Goal: Task Accomplishment & Management: Use online tool/utility

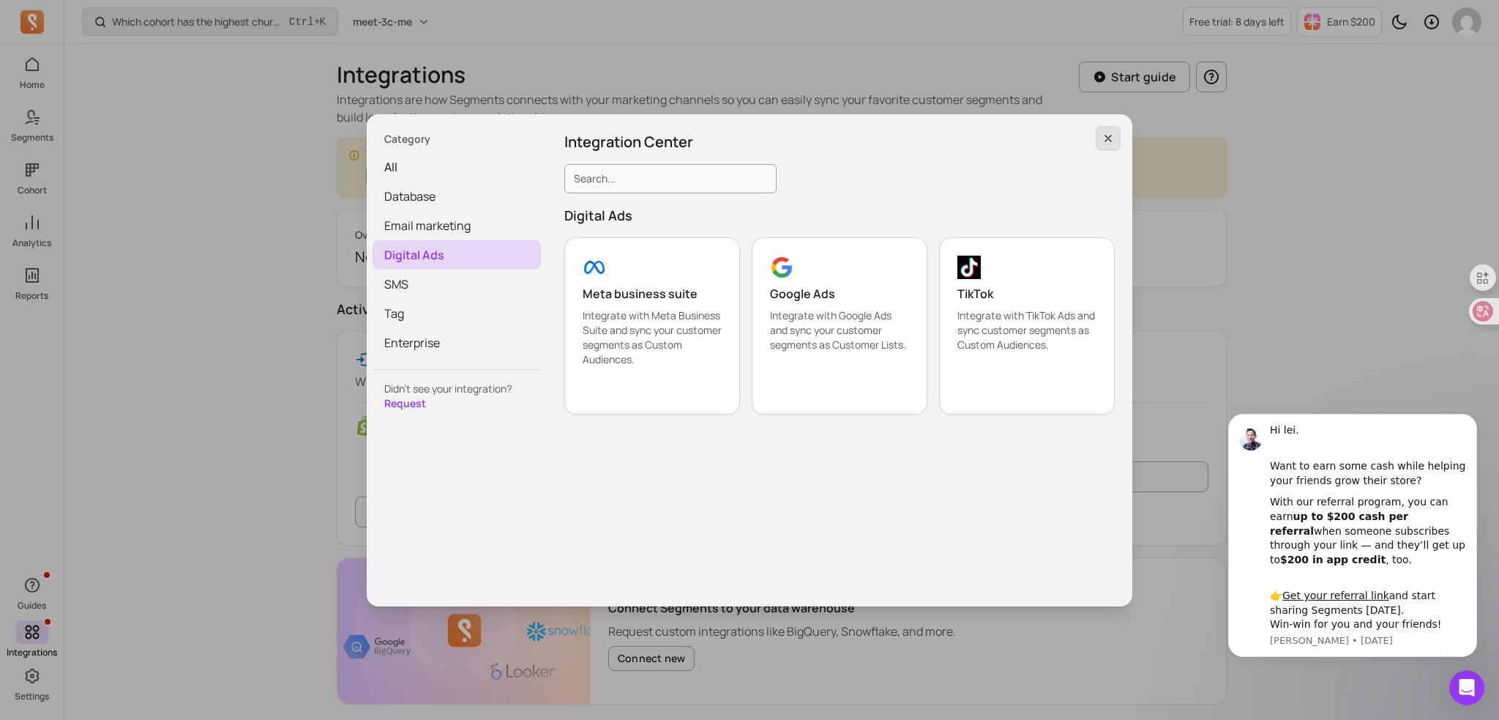
click at [1110, 141] on icon "button" at bounding box center [1109, 139] width 12 height 12
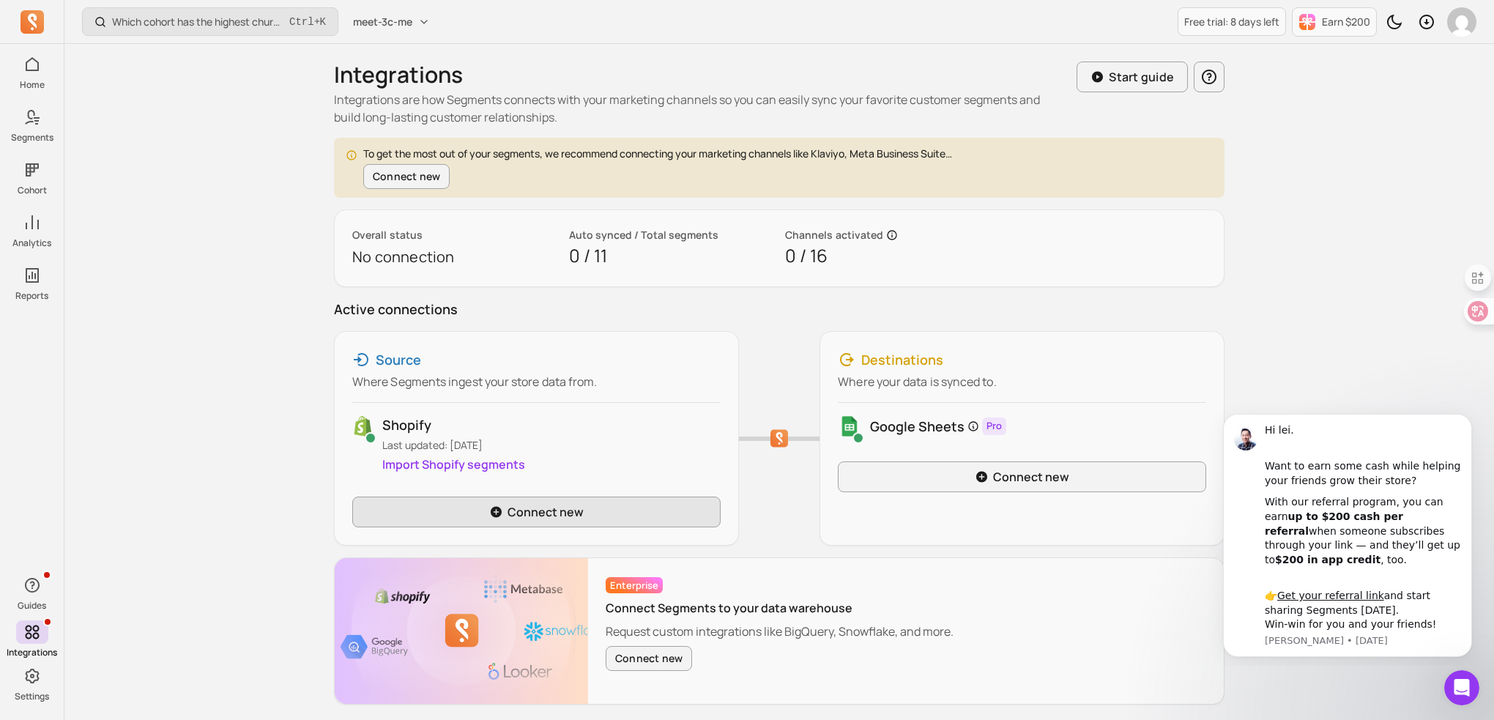
click at [492, 509] on icon at bounding box center [496, 512] width 11 height 11
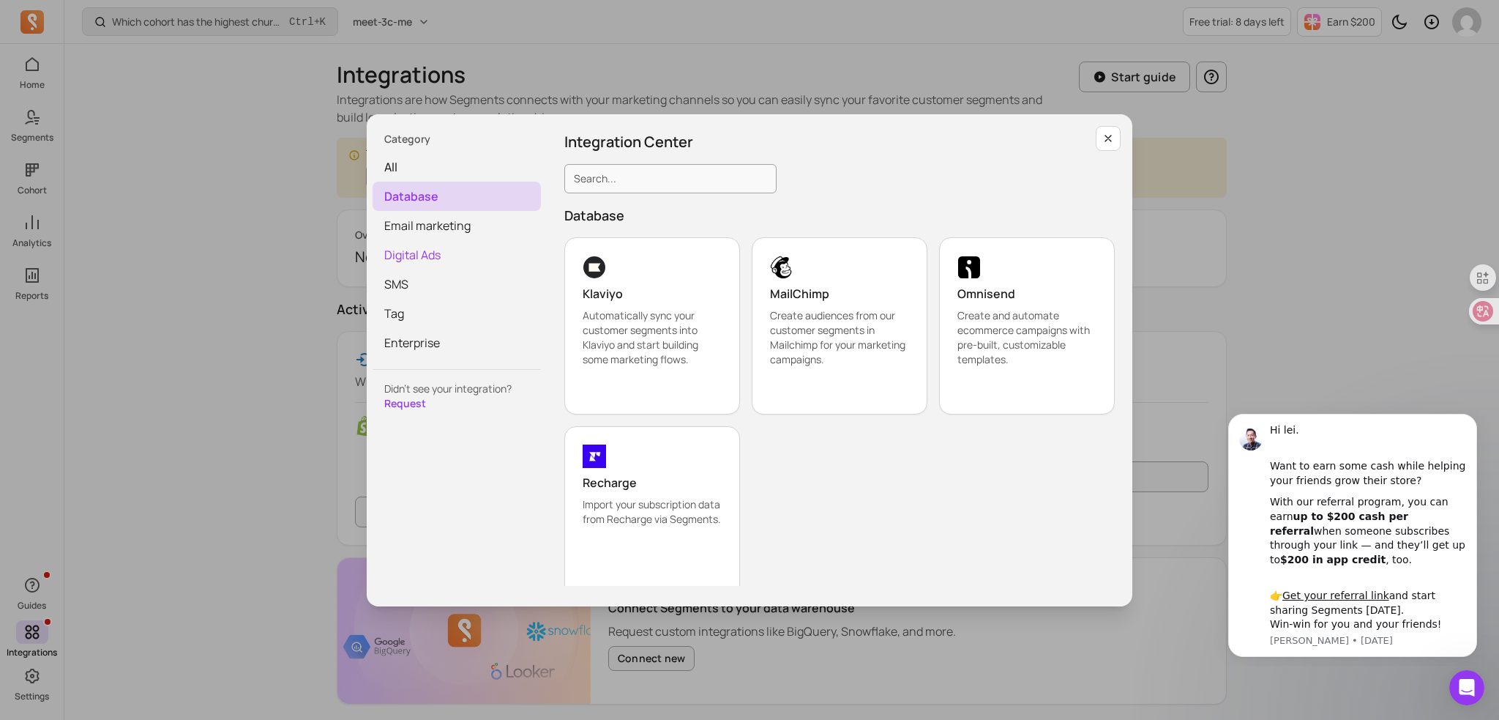
click at [451, 260] on span "Digital Ads" at bounding box center [457, 254] width 168 height 29
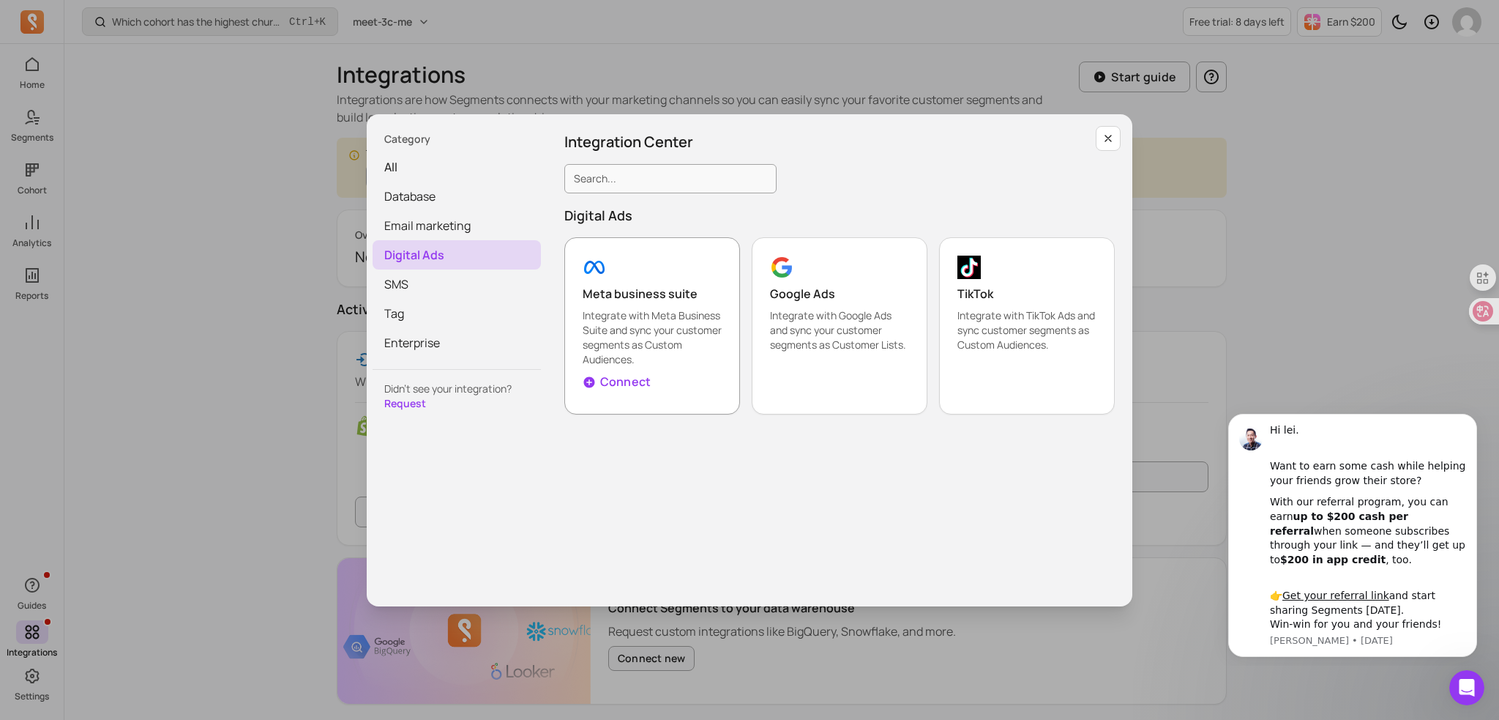
click at [638, 382] on p "Connect" at bounding box center [625, 382] width 51 height 18
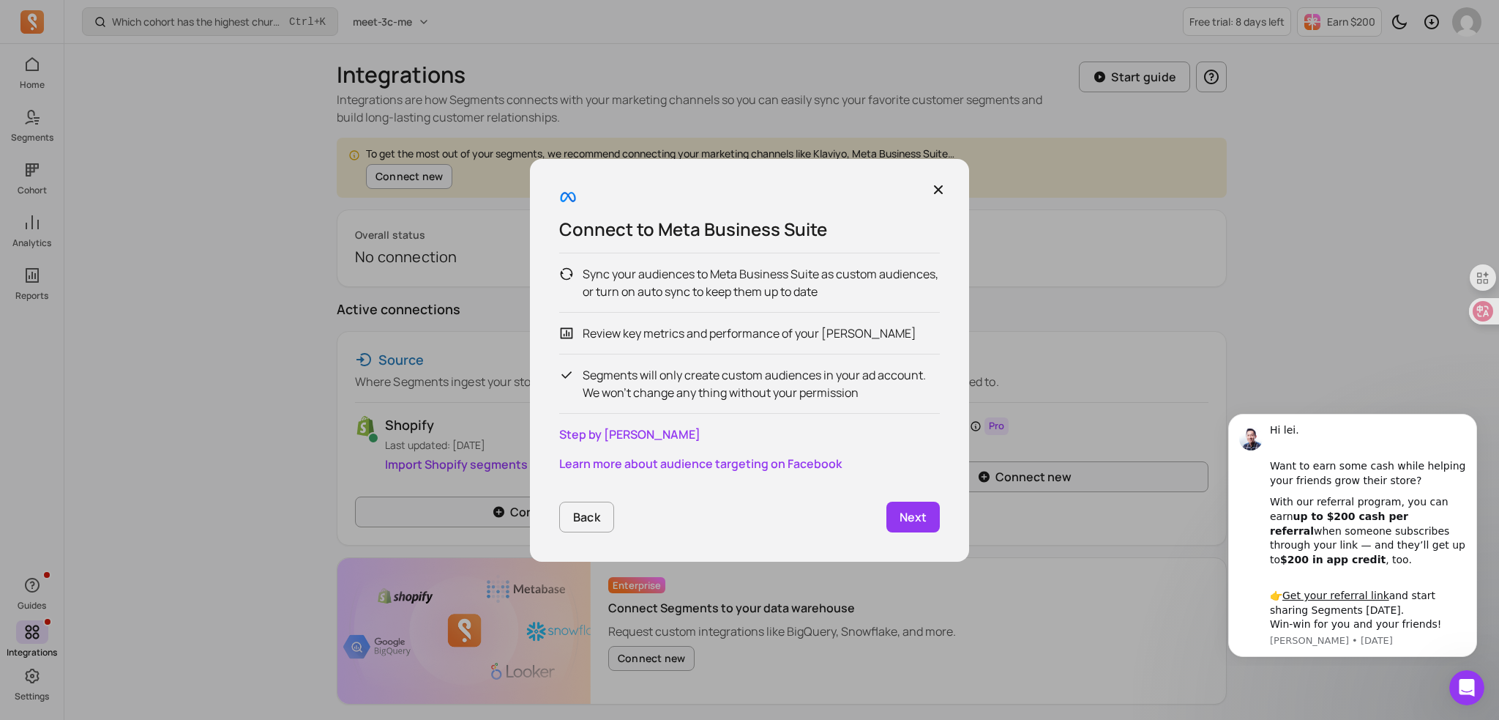
click at [903, 516] on p "Next" at bounding box center [913, 517] width 27 height 18
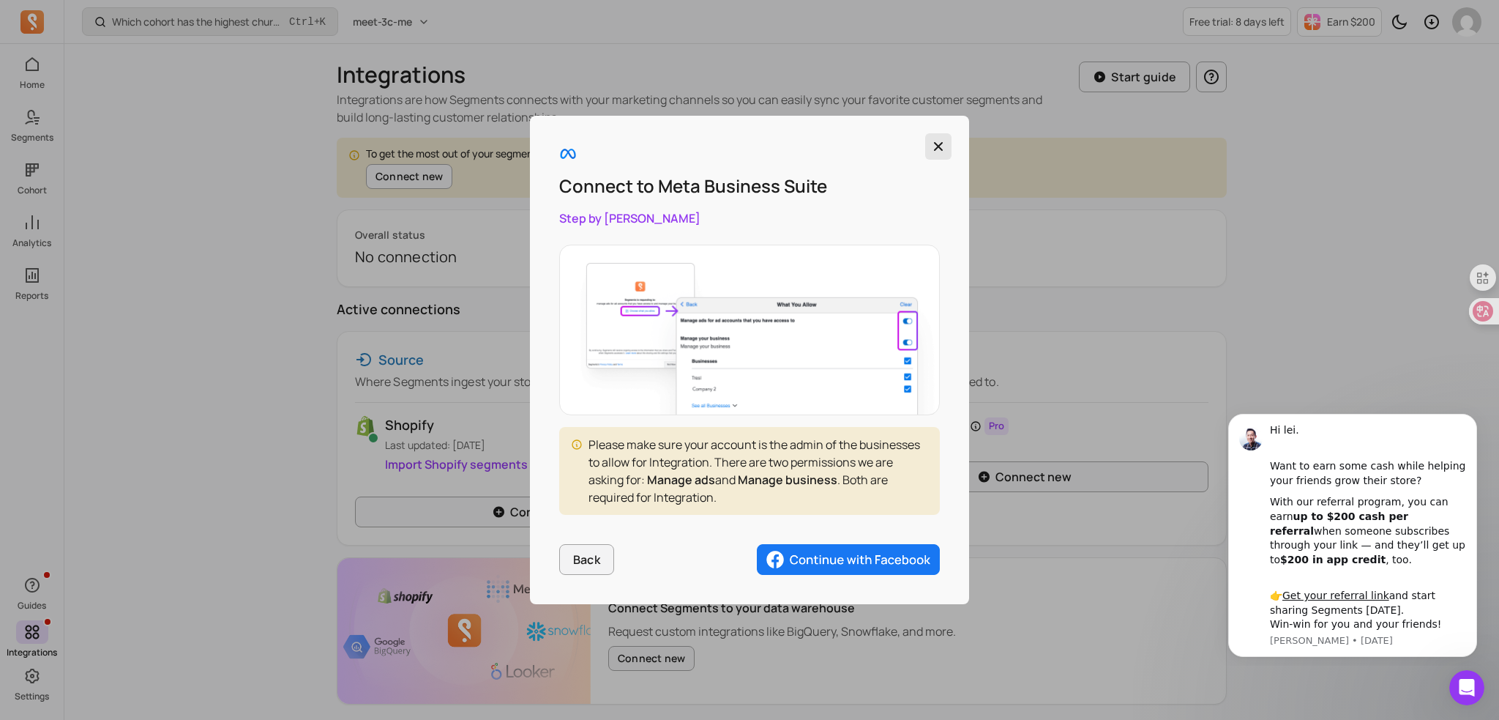
click at [931, 144] on icon "button" at bounding box center [938, 146] width 15 height 15
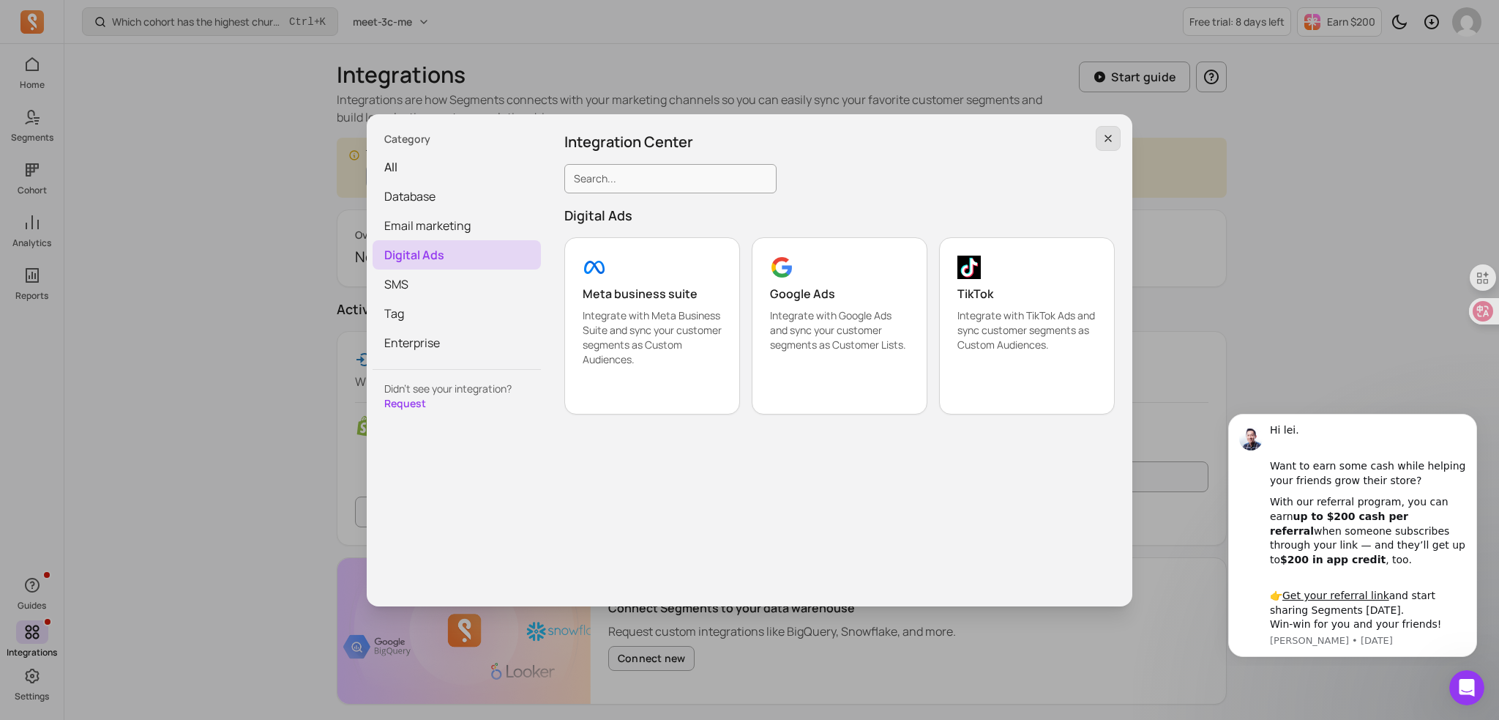
click at [1106, 135] on icon "button" at bounding box center [1109, 138] width 6 height 6
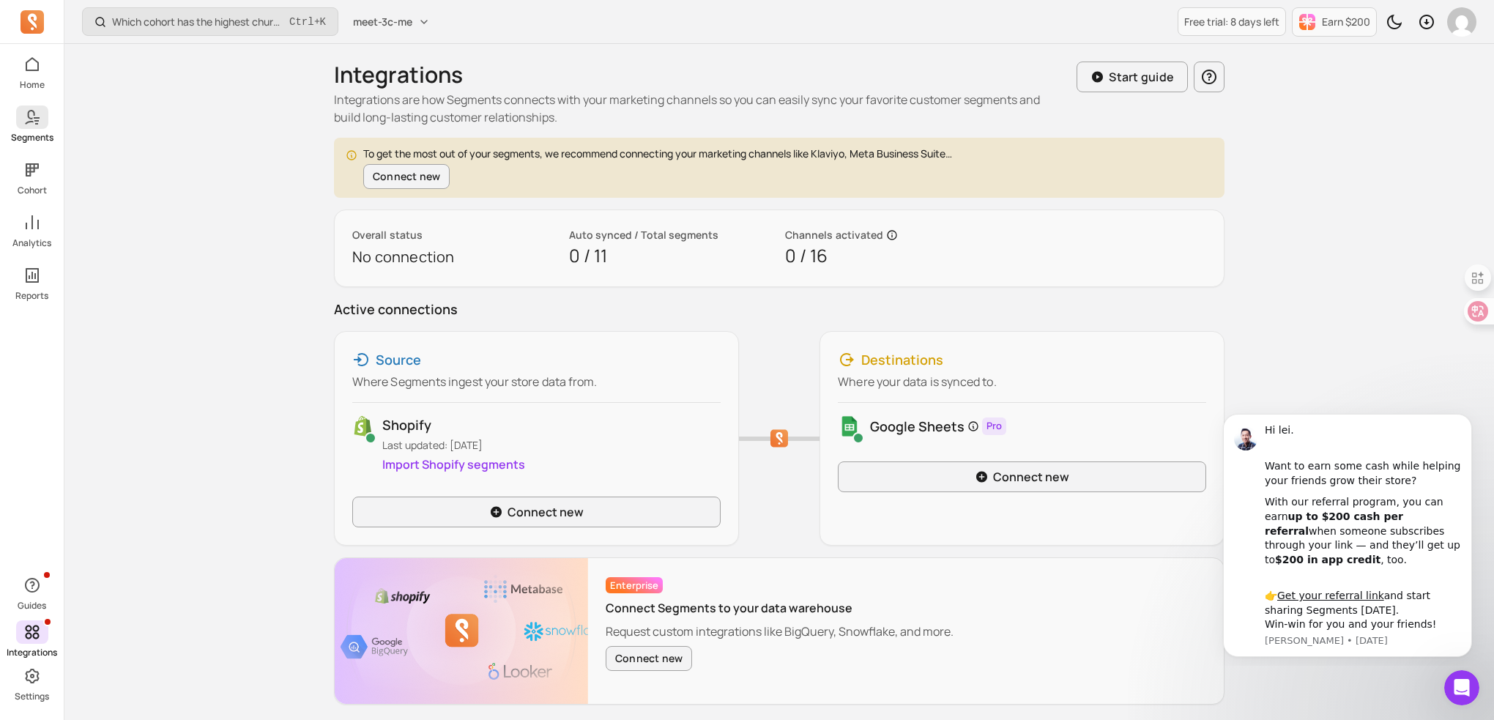
click at [40, 135] on p "Segments" at bounding box center [32, 138] width 42 height 12
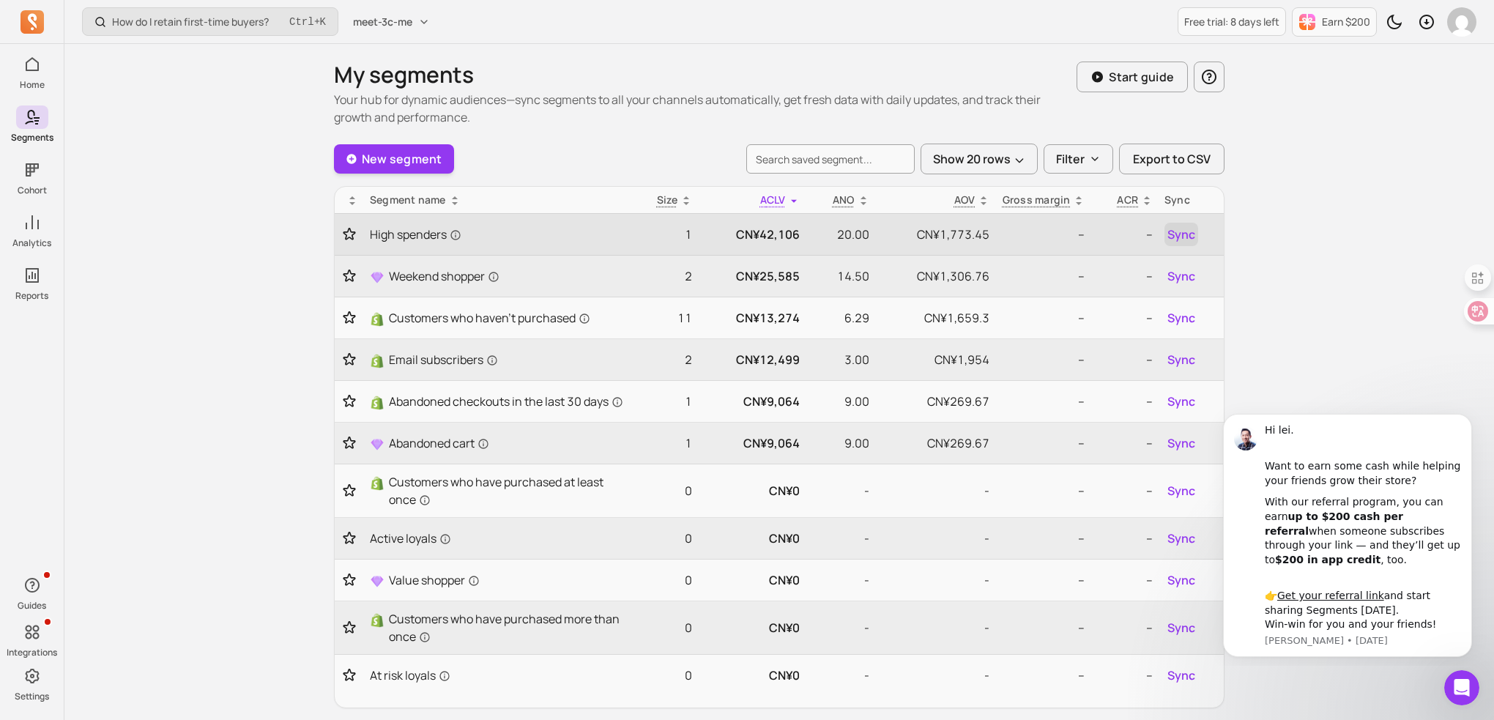
click at [1177, 228] on span "Sync" at bounding box center [1181, 235] width 28 height 18
